Goal: Information Seeking & Learning: Learn about a topic

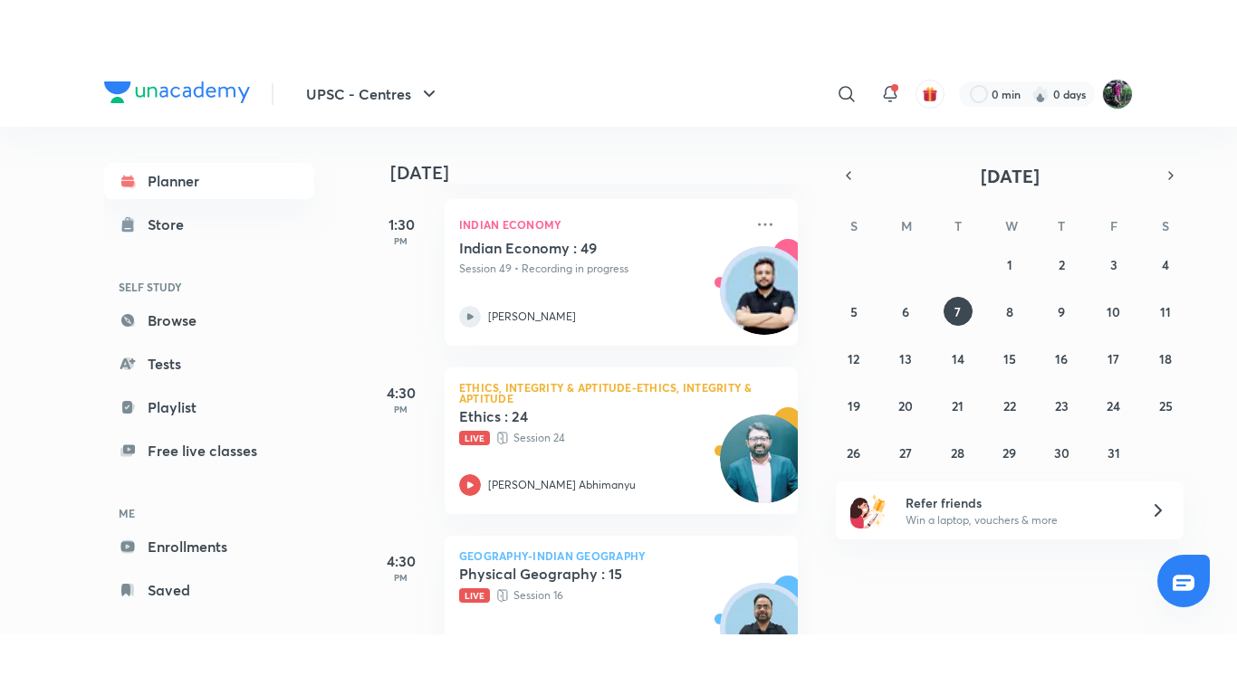
scroll to position [672, 0]
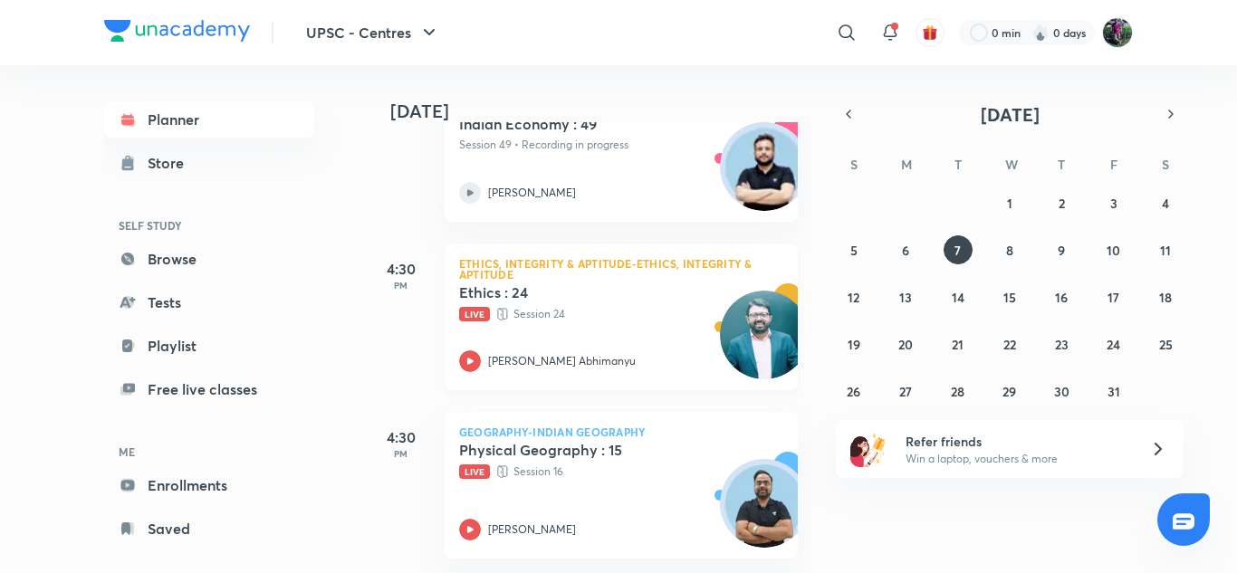
click at [470, 358] on icon at bounding box center [470, 361] width 6 height 6
